Goal: Information Seeking & Learning: Learn about a topic

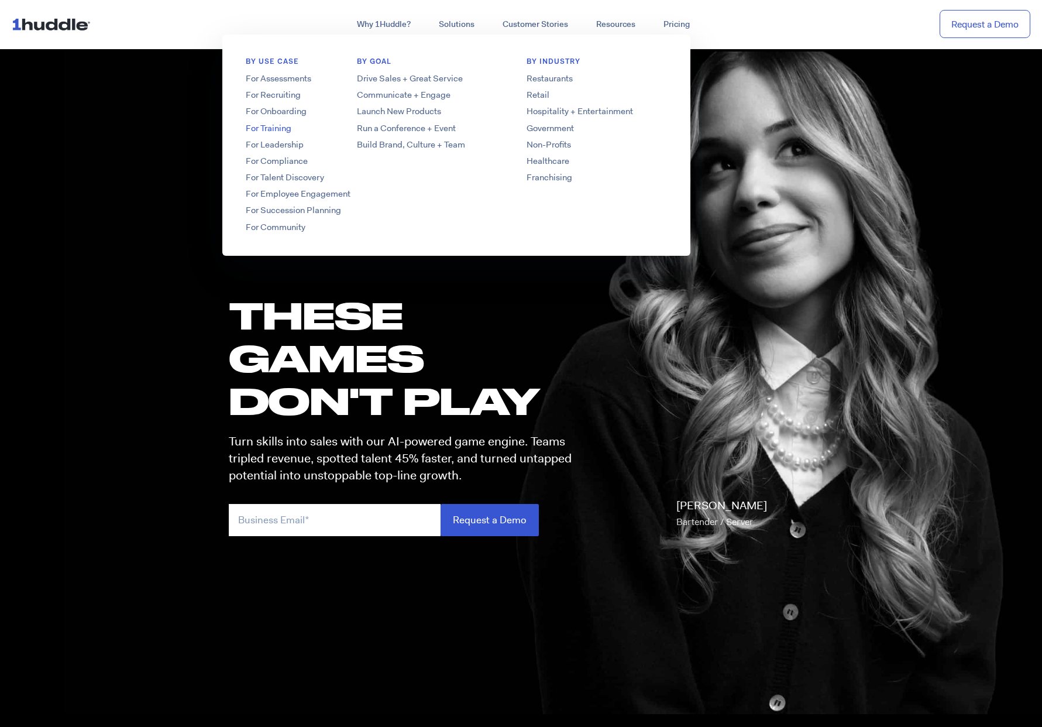
click at [276, 128] on link "For Training" at bounding box center [315, 128] width 187 height 12
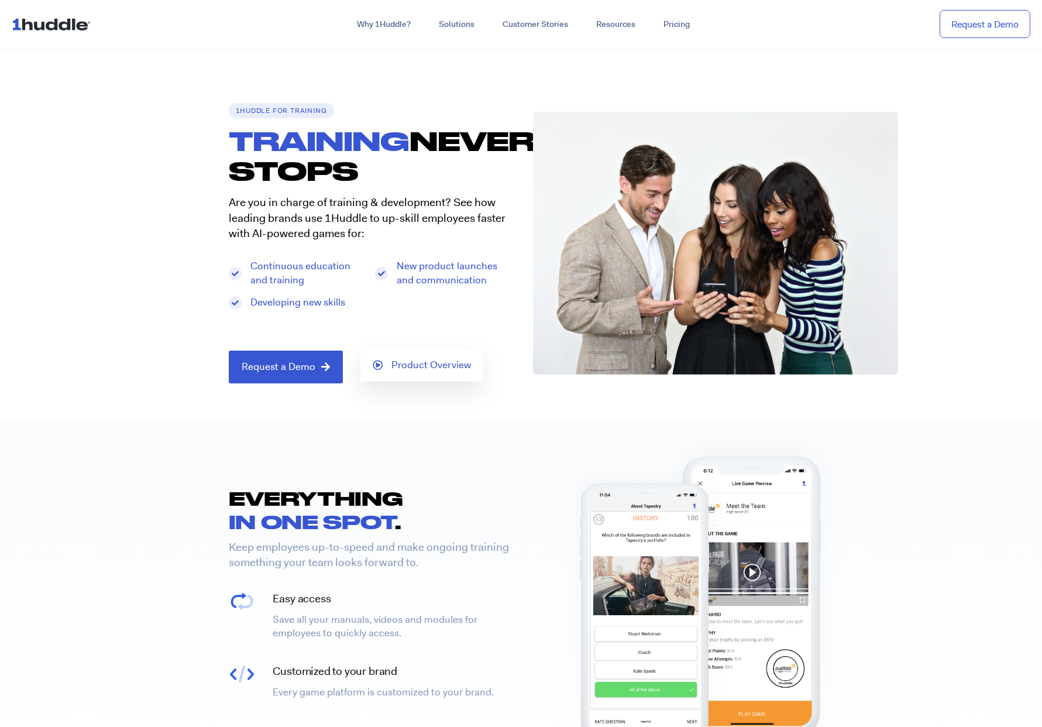
click at [414, 363] on span "Product Overview" at bounding box center [432, 365] width 80 height 11
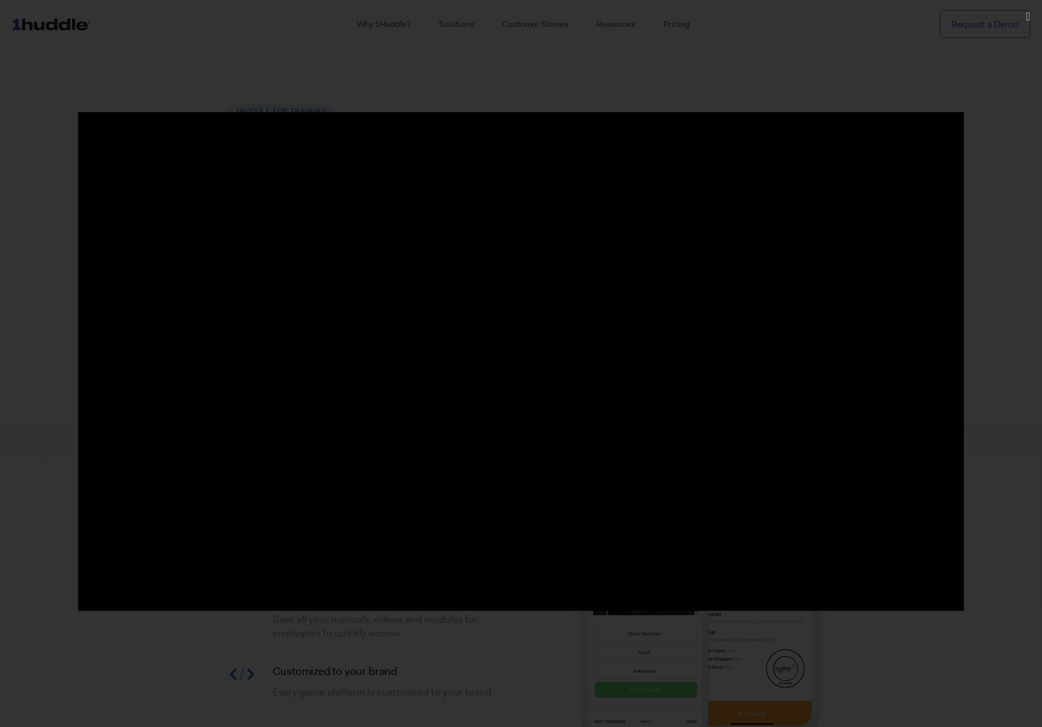
click at [1000, 262] on div at bounding box center [521, 363] width 1042 height 503
click at [53, 216] on div at bounding box center [521, 363] width 1042 height 503
click at [902, 67] on div at bounding box center [521, 363] width 1042 height 727
